Goal: Communication & Community: Ask a question

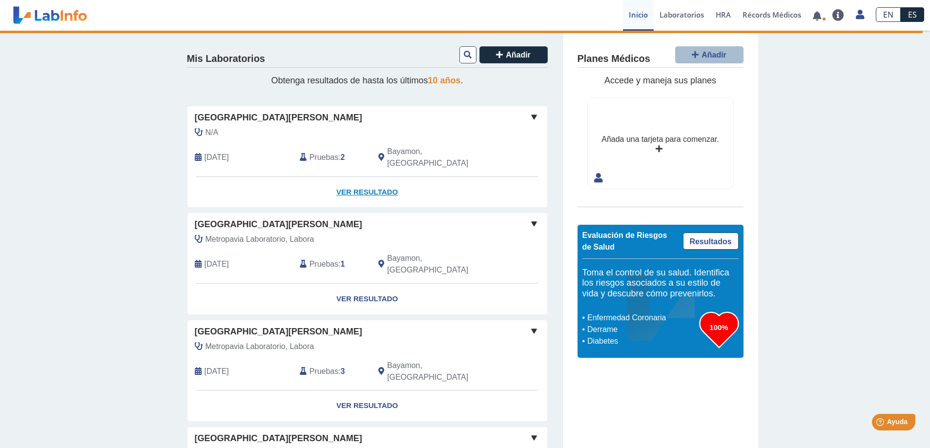
click at [336, 181] on link "Ver Resultado" at bounding box center [367, 192] width 360 height 31
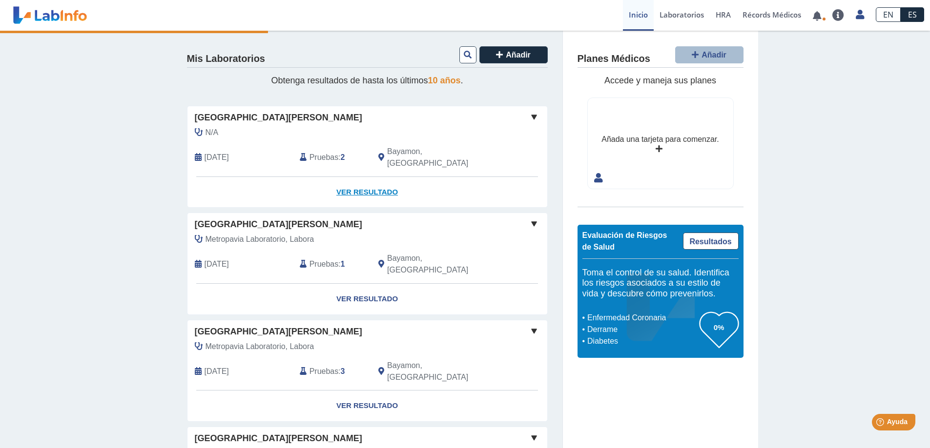
click at [359, 182] on link "Ver Resultado" at bounding box center [367, 192] width 360 height 31
click at [360, 181] on link "Ver Resultado" at bounding box center [367, 192] width 360 height 31
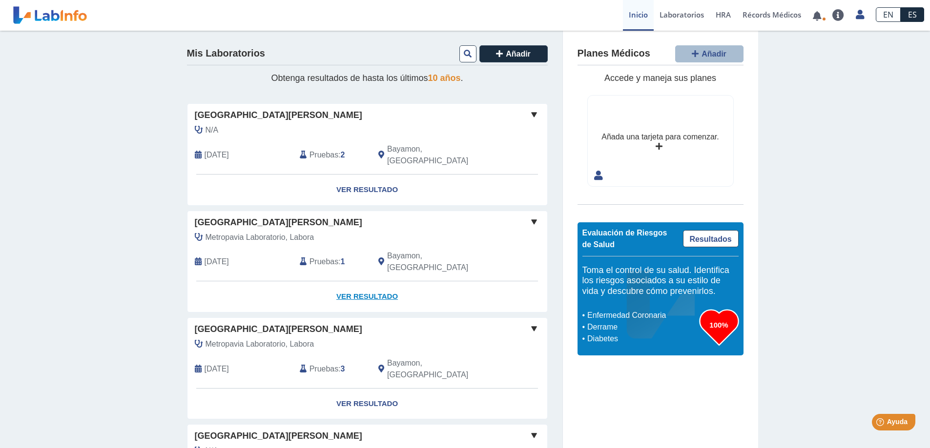
click at [356, 282] on link "Ver Resultado" at bounding box center [367, 297] width 360 height 31
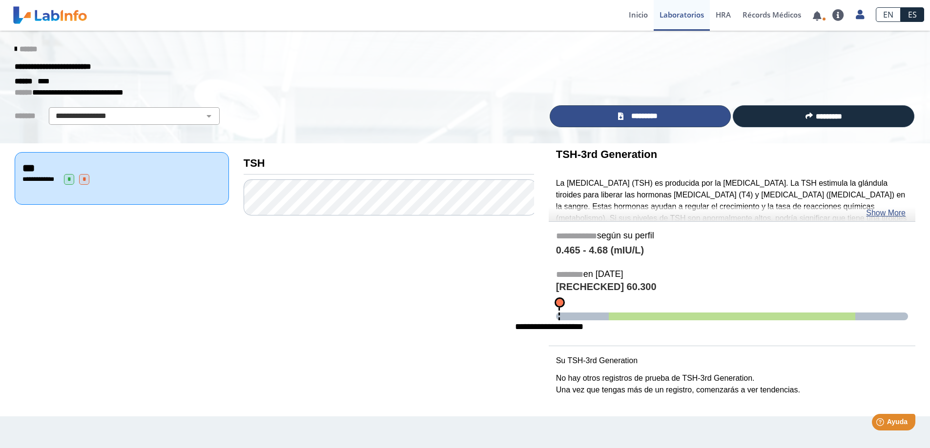
click at [666, 121] on link "*********" at bounding box center [640, 116] width 182 height 22
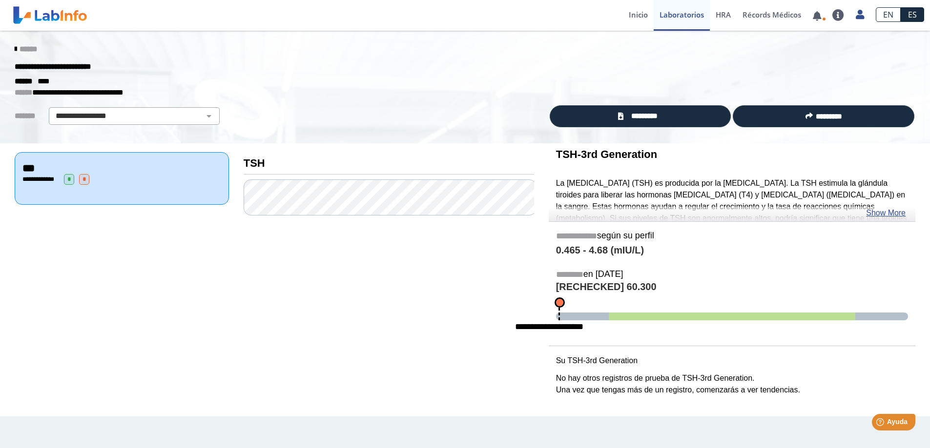
click at [18, 49] on link "******" at bounding box center [26, 48] width 22 height 7
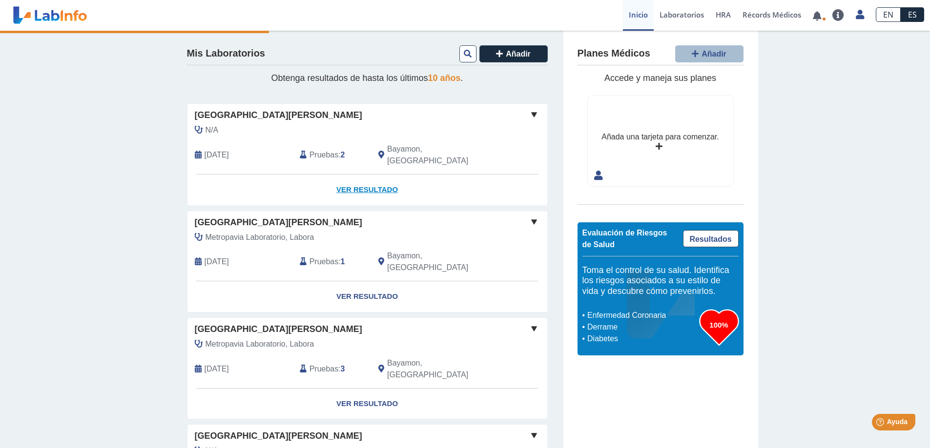
click at [360, 180] on link "Ver Resultado" at bounding box center [367, 190] width 360 height 31
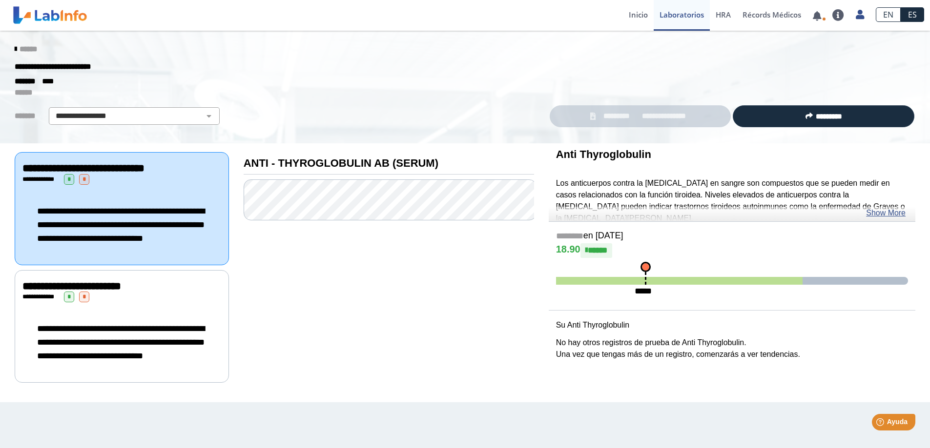
click at [16, 46] on icon at bounding box center [16, 49] width 2 height 8
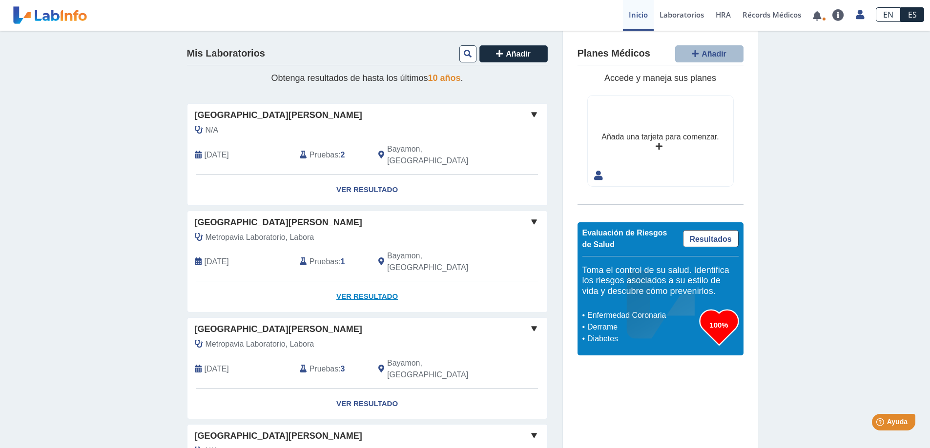
click at [355, 282] on link "Ver Resultado" at bounding box center [367, 297] width 360 height 31
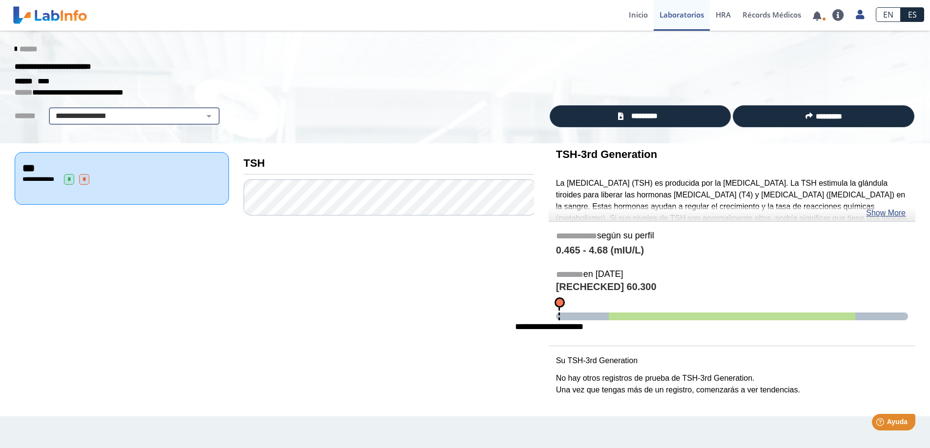
click at [204, 116] on select "**********" at bounding box center [134, 116] width 165 height 12
select select "***"
click at [52, 110] on select "**********" at bounding box center [134, 116] width 165 height 12
click at [17, 48] on icon at bounding box center [16, 49] width 2 height 8
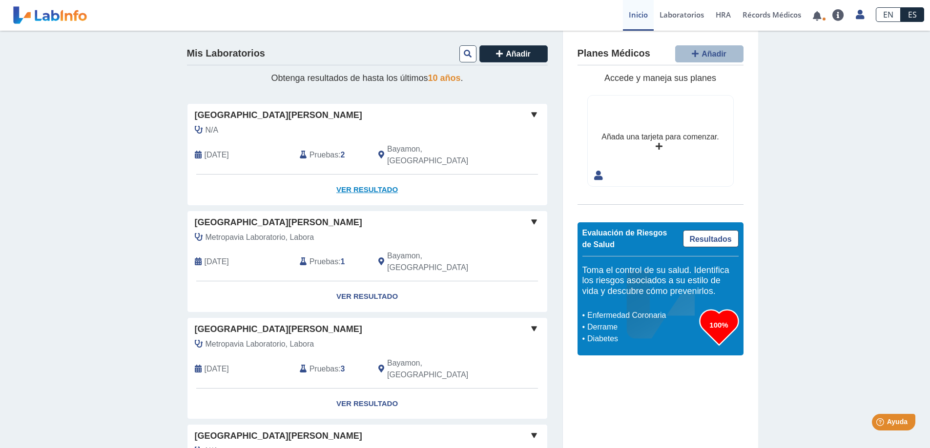
click at [351, 175] on link "Ver Resultado" at bounding box center [367, 190] width 360 height 31
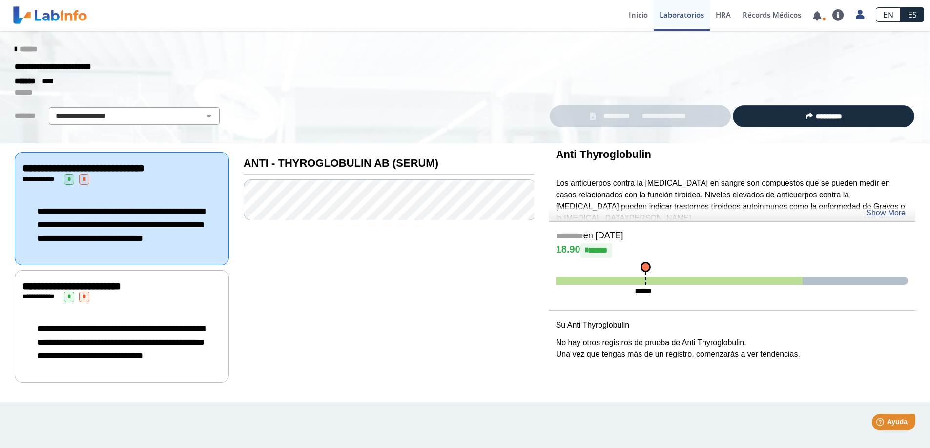
click at [68, 176] on span "*" at bounding box center [69, 179] width 10 height 11
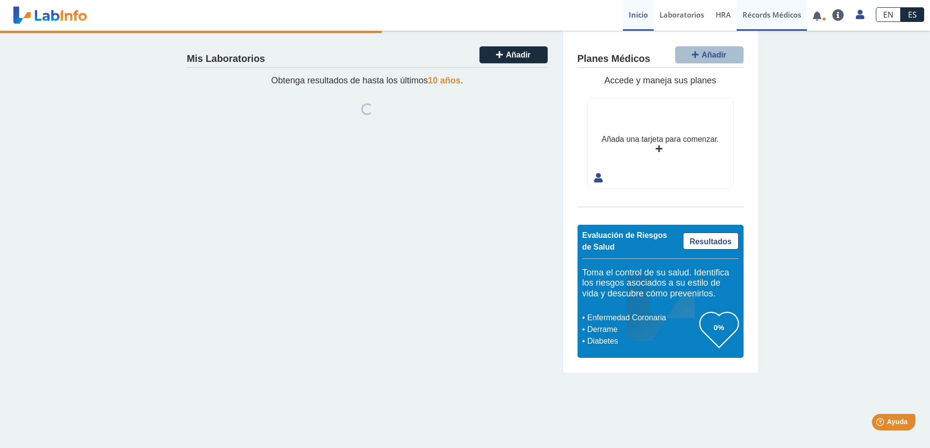
click at [762, 13] on link "Récords Médicos" at bounding box center [771, 15] width 70 height 31
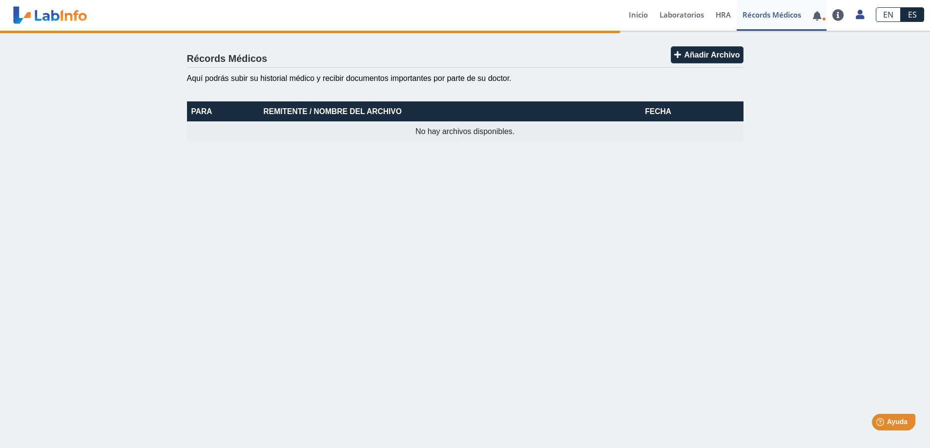
click at [822, 20] on icon at bounding box center [824, 19] width 4 height 4
click at [818, 15] on link at bounding box center [817, 15] width 20 height 7
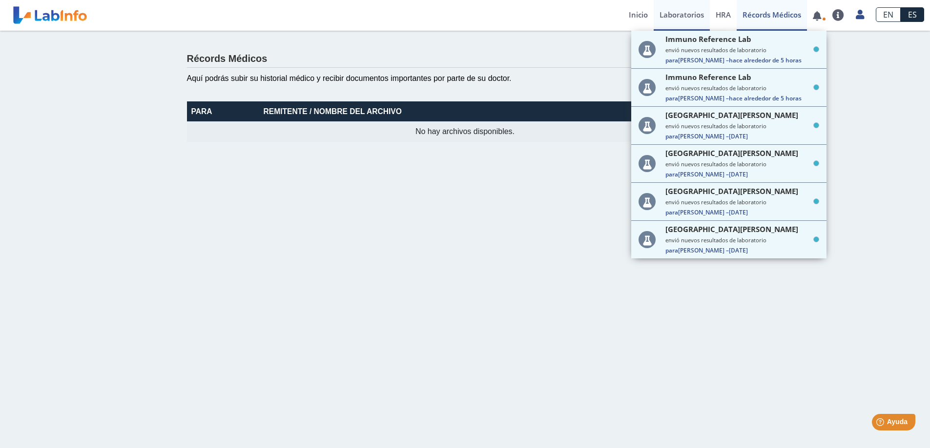
click at [680, 13] on link "Laboratorios" at bounding box center [681, 15] width 56 height 31
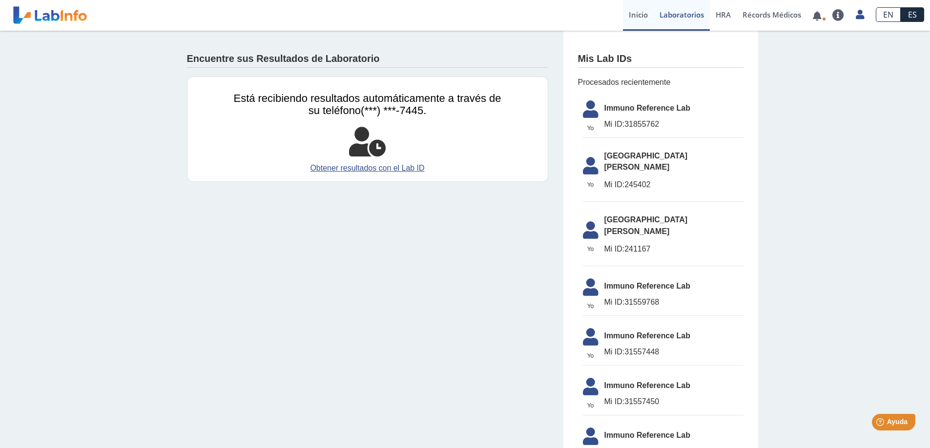
click at [638, 12] on link "Inicio" at bounding box center [638, 15] width 31 height 31
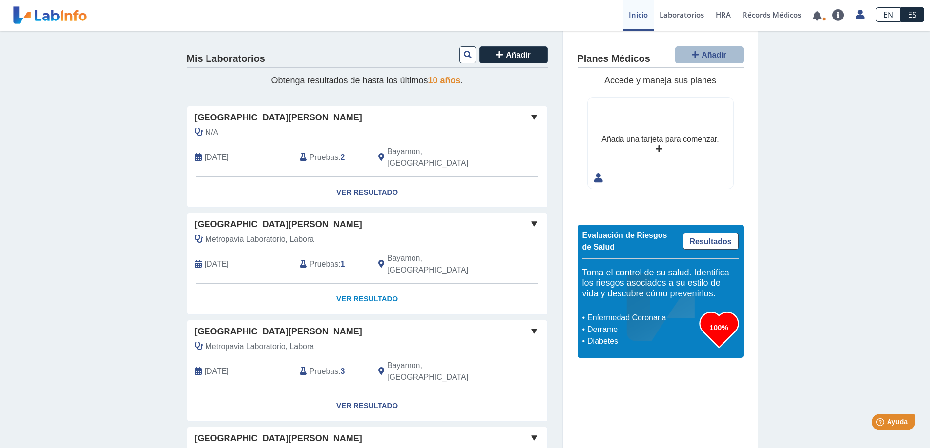
scroll to position [195, 0]
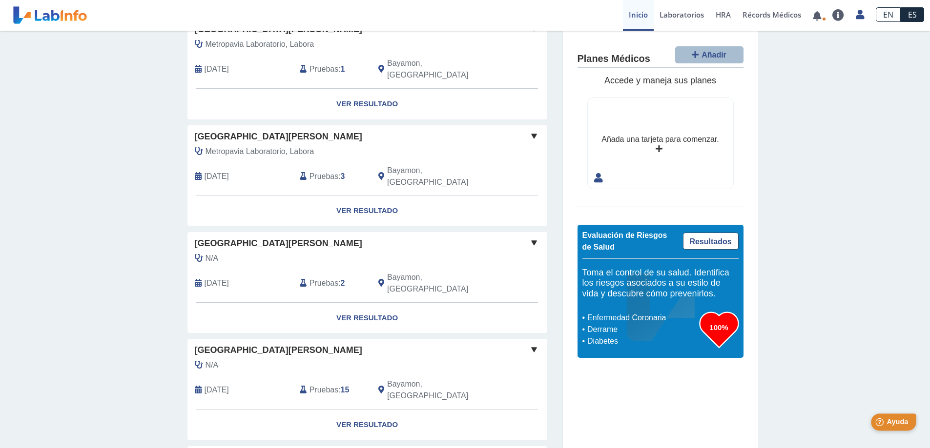
click at [896, 423] on span "Ayuda" at bounding box center [896, 422] width 21 height 8
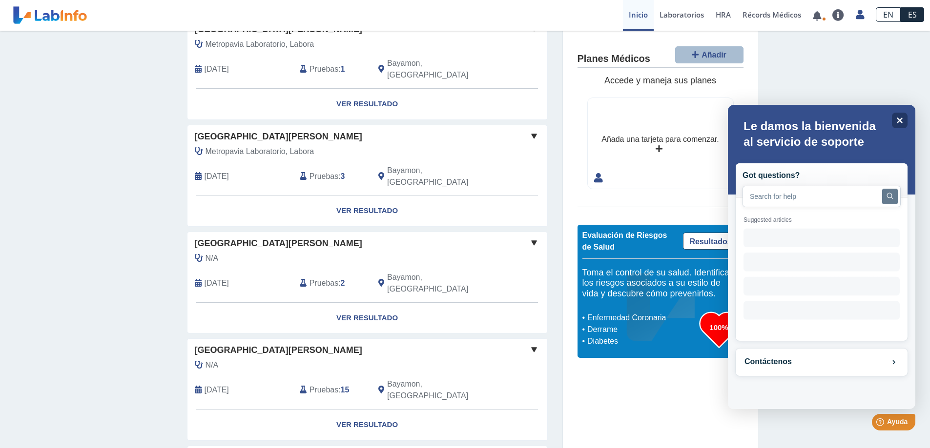
scroll to position [0, 0]
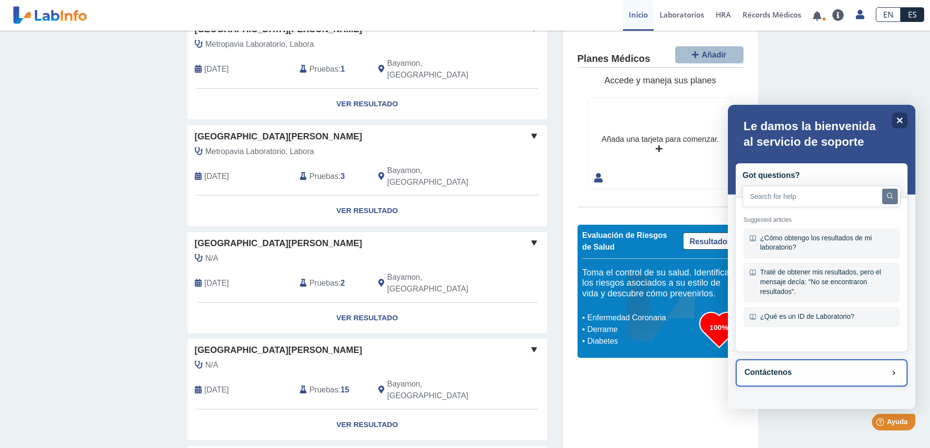
click at [838, 368] on button "Contáctenos" at bounding box center [821, 373] width 172 height 27
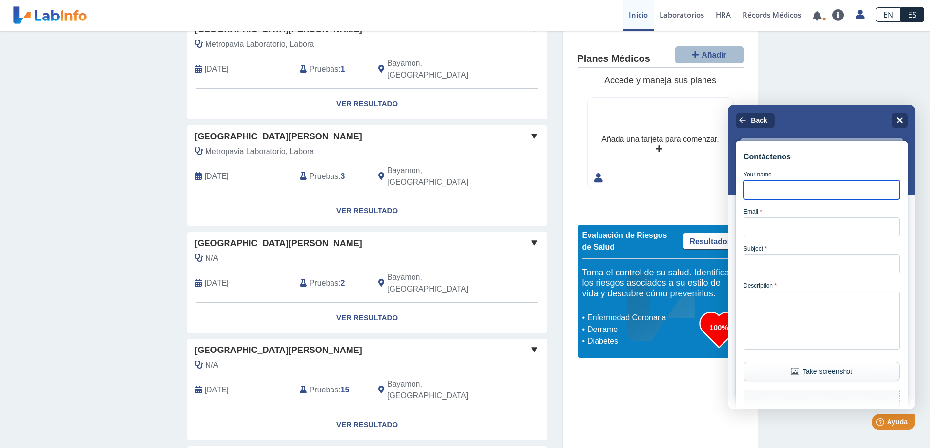
click at [772, 197] on input "Your name" at bounding box center [821, 190] width 156 height 19
type input "Doris Otero"
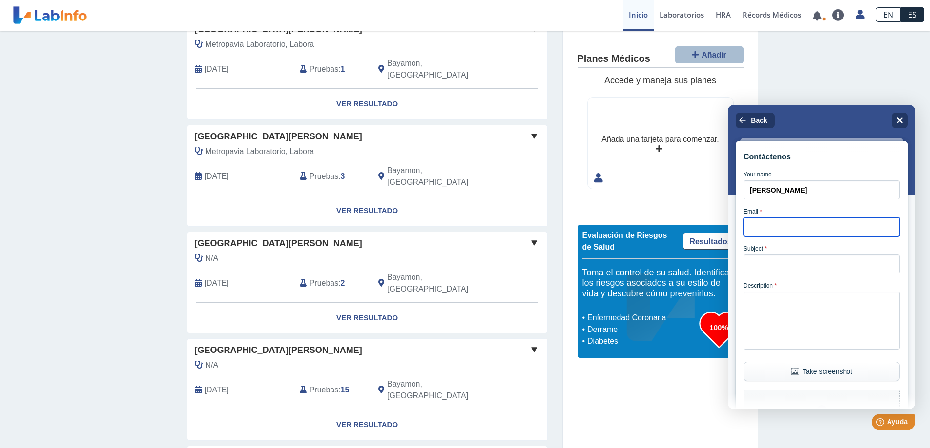
type input "dorisotero38@gmail.com"
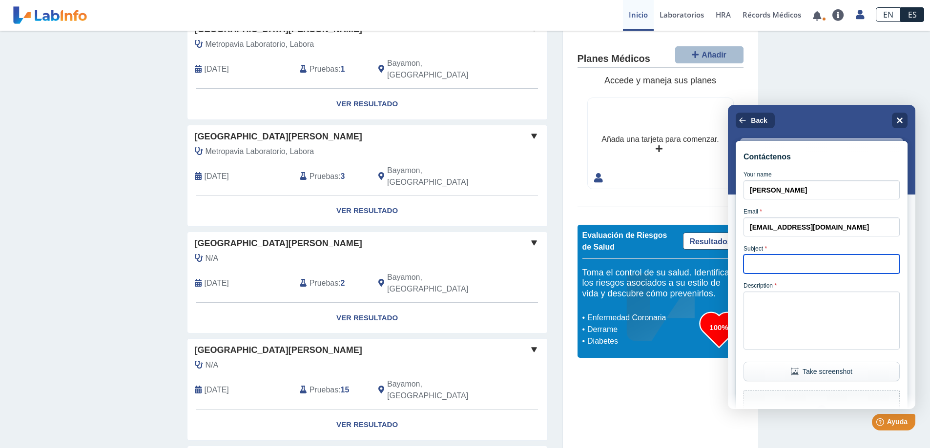
click at [762, 268] on input "Subject *" at bounding box center [821, 264] width 156 height 19
type input "Laboratorio"
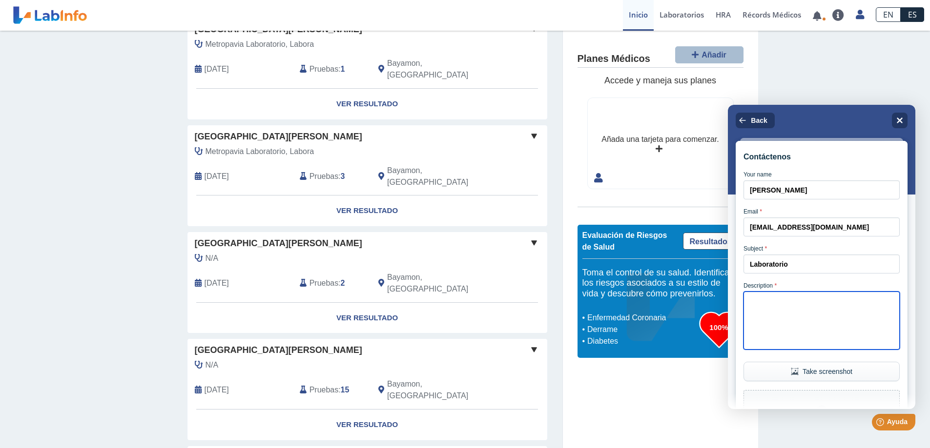
click at [749, 306] on textarea "Description *" at bounding box center [821, 321] width 156 height 58
type textarea "En las pruebas realizadas ayer estaba una de TSH?"
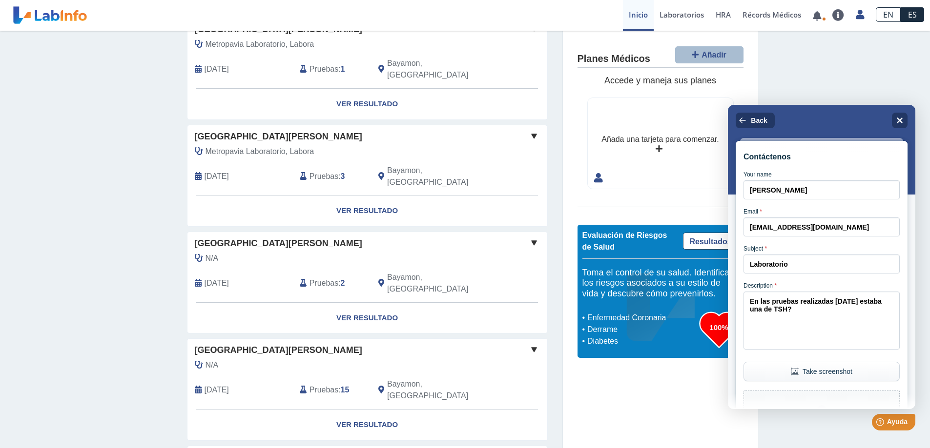
click at [825, 382] on button "Take screenshot" at bounding box center [821, 372] width 156 height 20
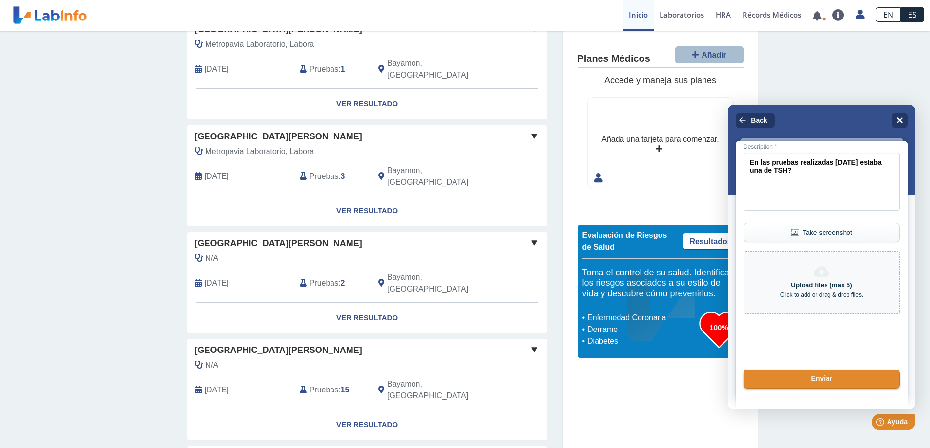
scroll to position [155, 0]
click at [808, 375] on button "Enviar" at bounding box center [821, 380] width 159 height 20
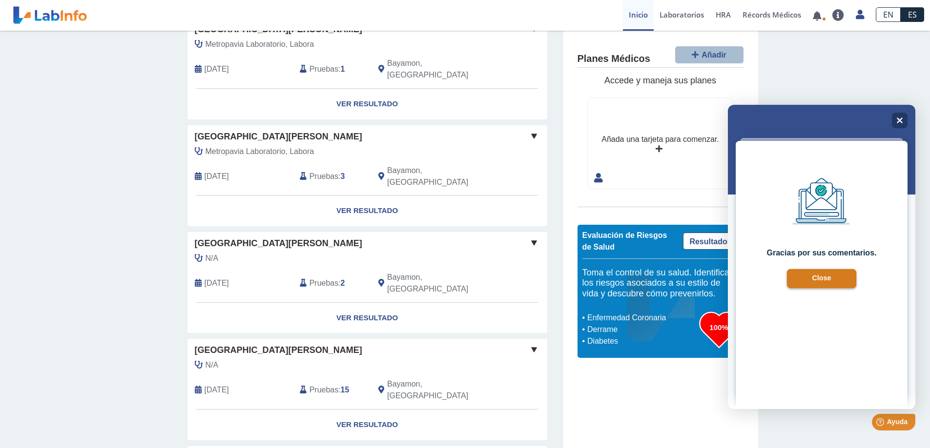
click at [810, 275] on button "Close" at bounding box center [822, 279] width 70 height 20
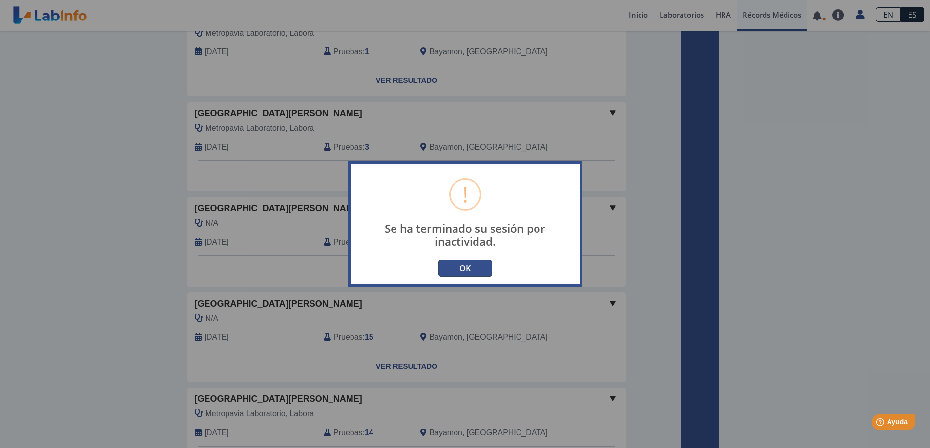
type input "dorisotero38@gmail.com"
